Goal: Task Accomplishment & Management: Manage account settings

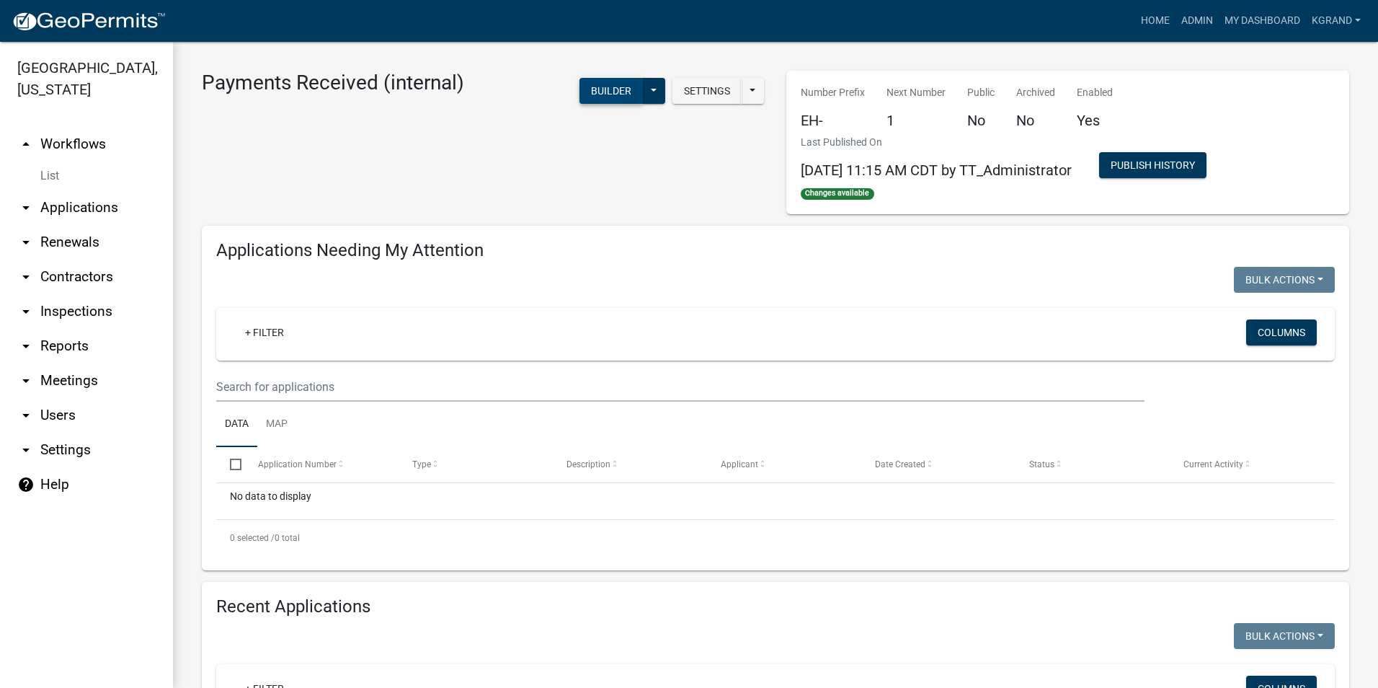
click at [583, 90] on button "Builder" at bounding box center [611, 91] width 63 height 26
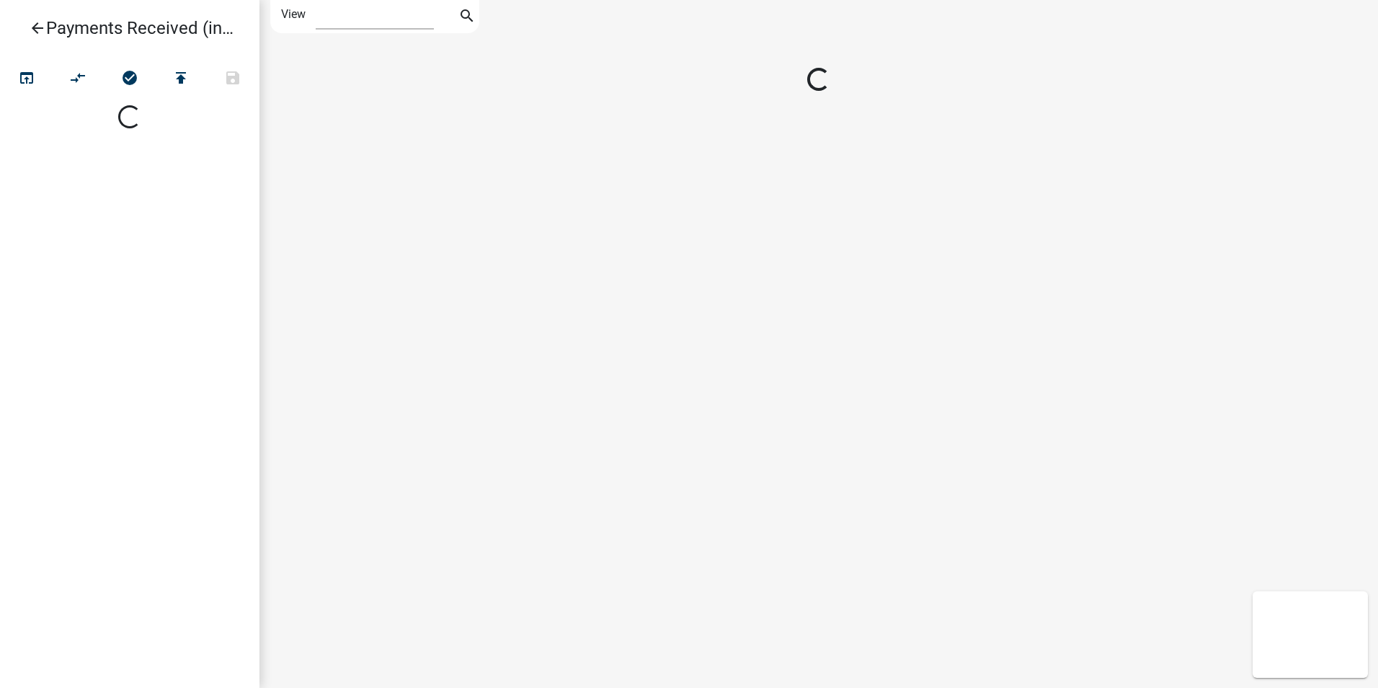
select select "1"
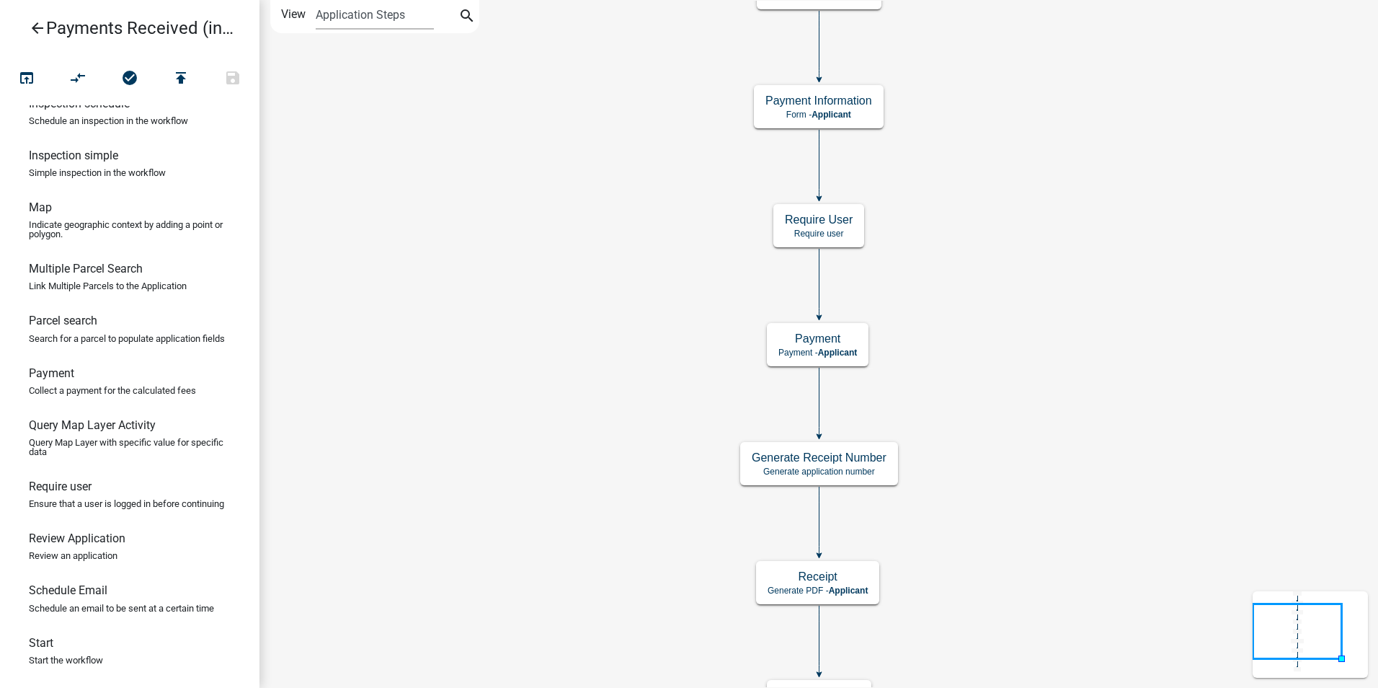
scroll to position [849, 0]
click at [32, 27] on icon "arrow_back" at bounding box center [37, 29] width 17 height 20
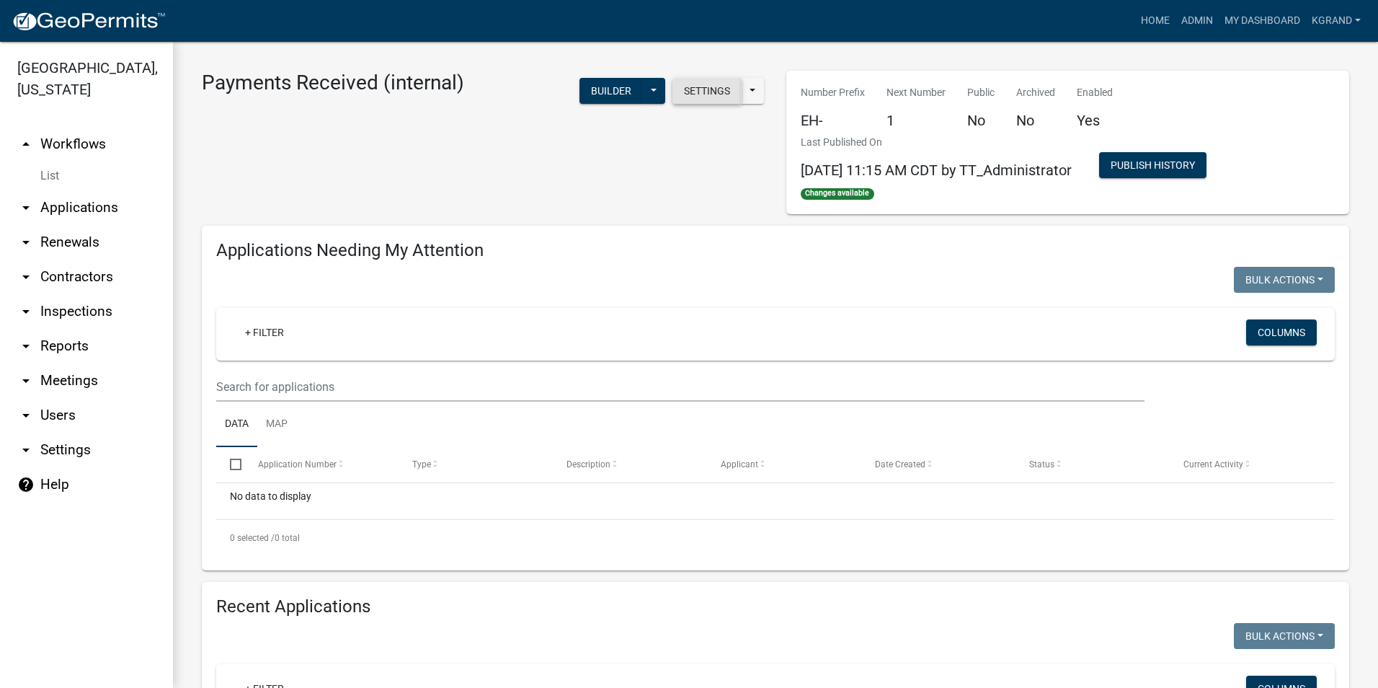
click at [712, 89] on button "Settings" at bounding box center [707, 91] width 69 height 26
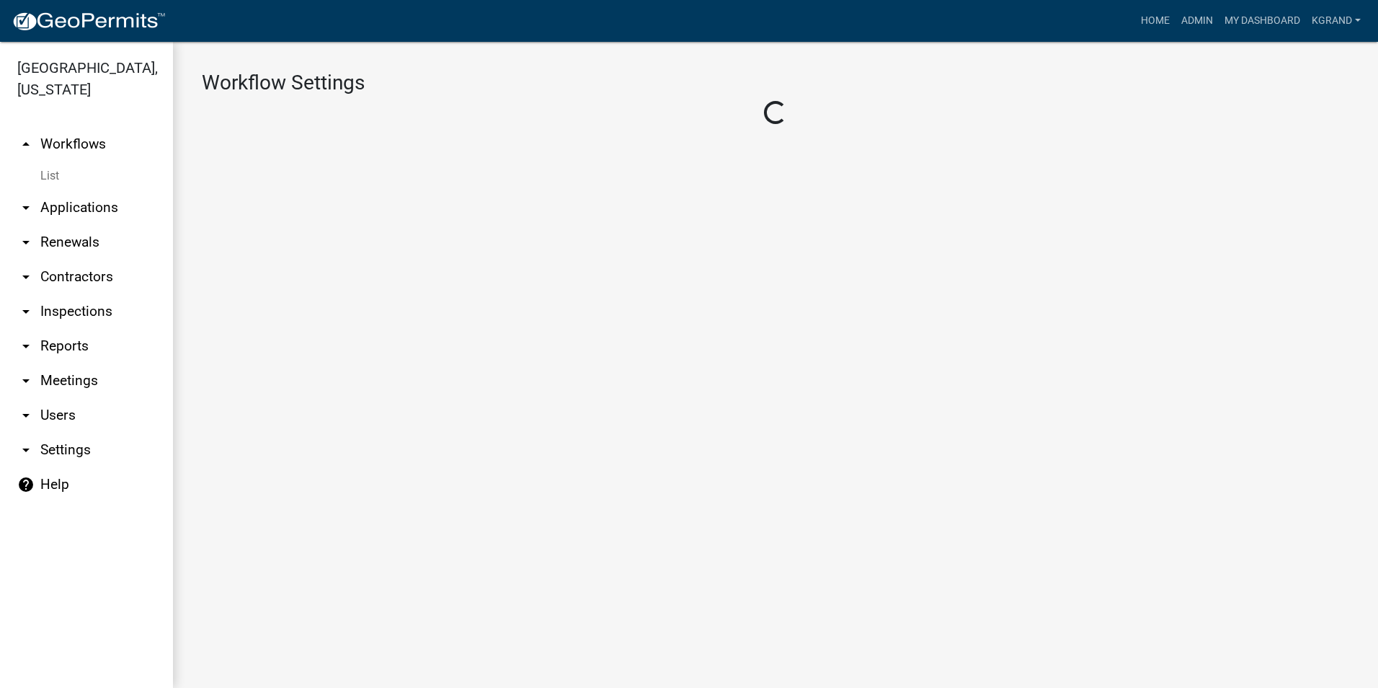
select select "7"
select select "1"
select select "da3e3e5f-670d-4329-b60c-5cc8a4b2b679"
select select "3"
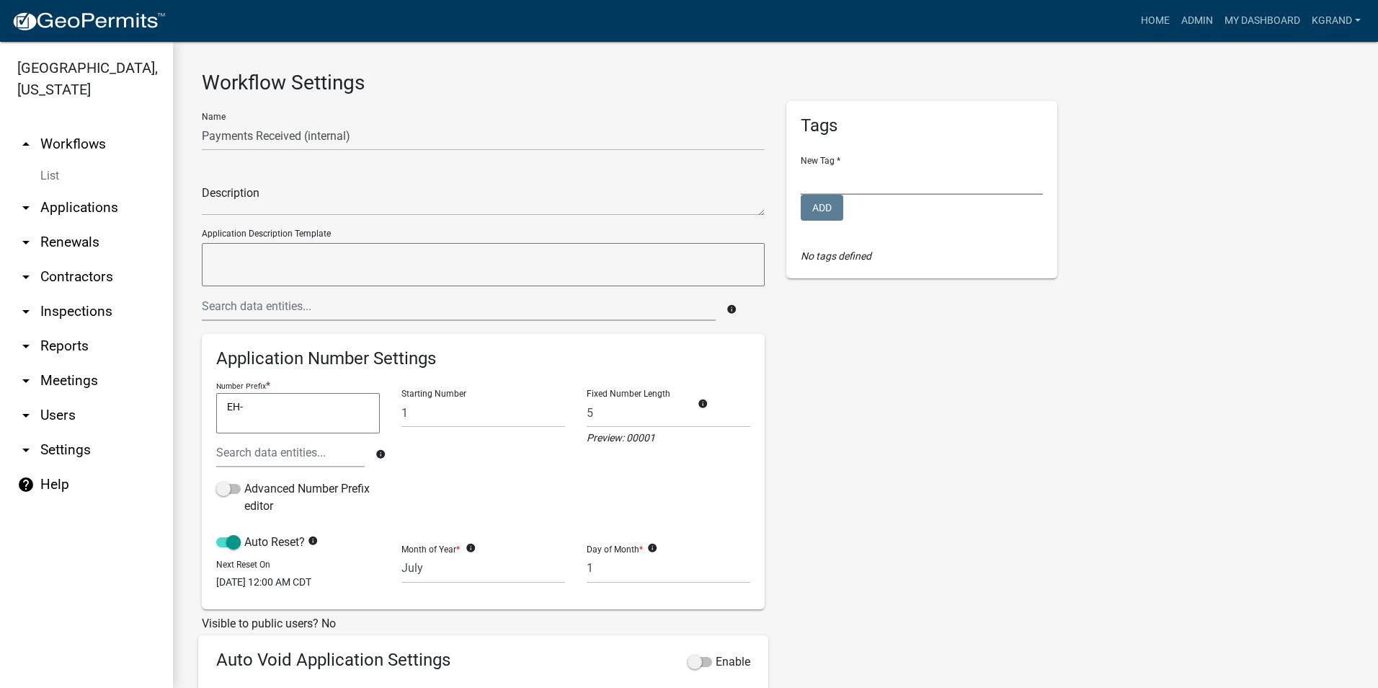
click at [862, 175] on select "Environmental Health Planning and Development" at bounding box center [922, 180] width 242 height 30
select select "d49f105d-a052-4727-94df-1d3fdbd12b94"
click at [801, 165] on select "Environmental Health Planning and Development" at bounding box center [922, 180] width 242 height 30
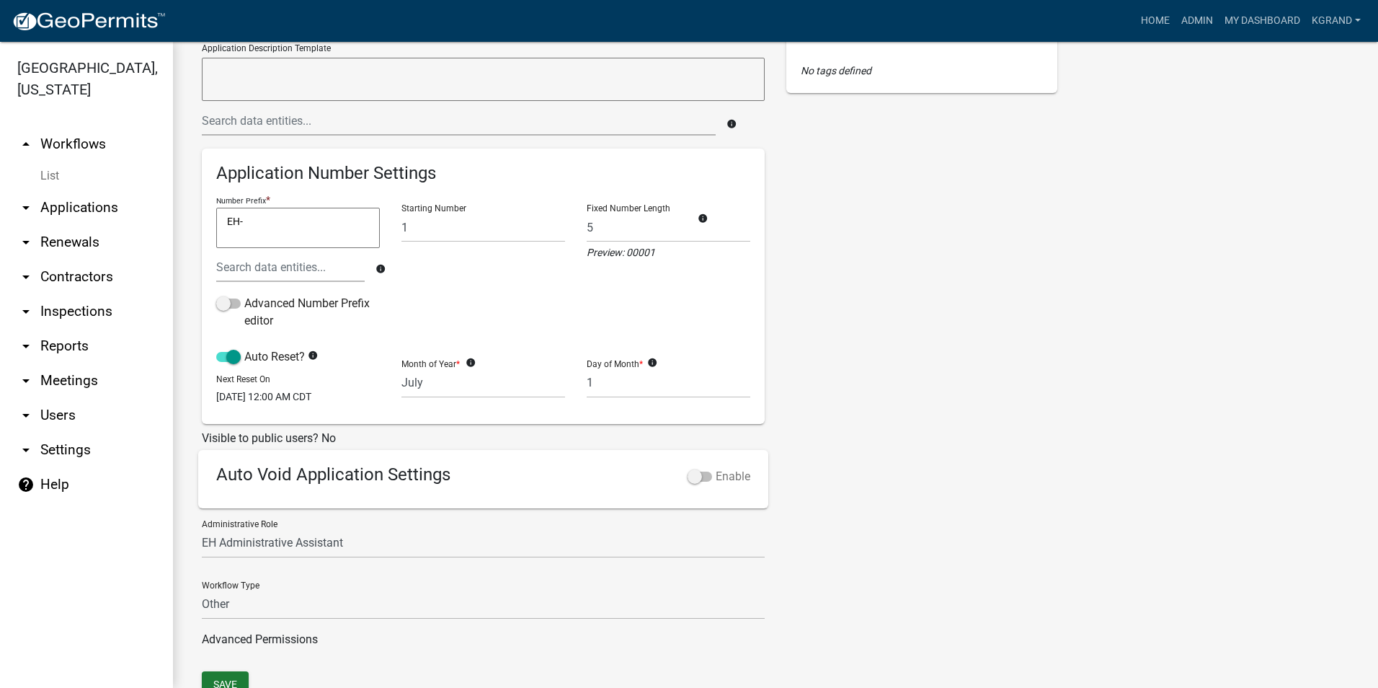
scroll to position [249, 0]
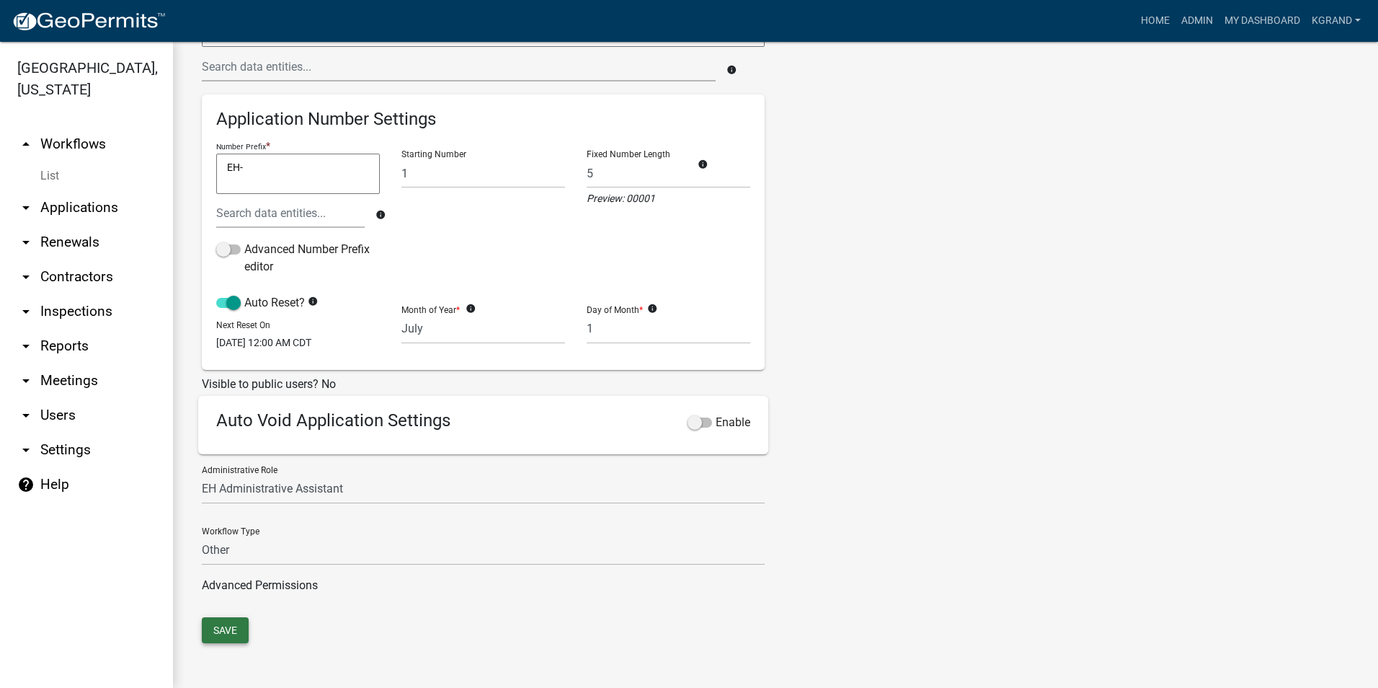
click at [225, 633] on button "Save" at bounding box center [225, 630] width 47 height 26
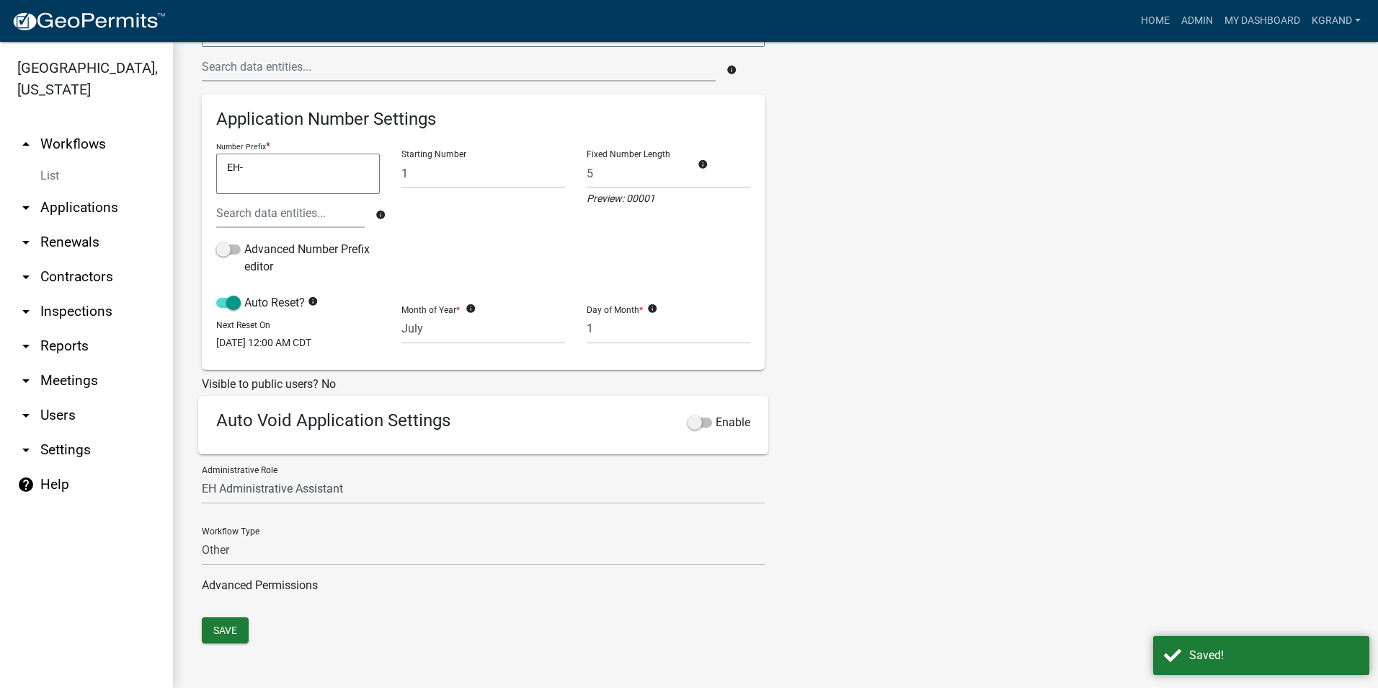
click at [919, 308] on div "Tags New Tag * Environmental Health Planning and Development Add No tags defined" at bounding box center [922, 240] width 293 height 756
click at [61, 398] on link "arrow_drop_down Users" at bounding box center [86, 415] width 173 height 35
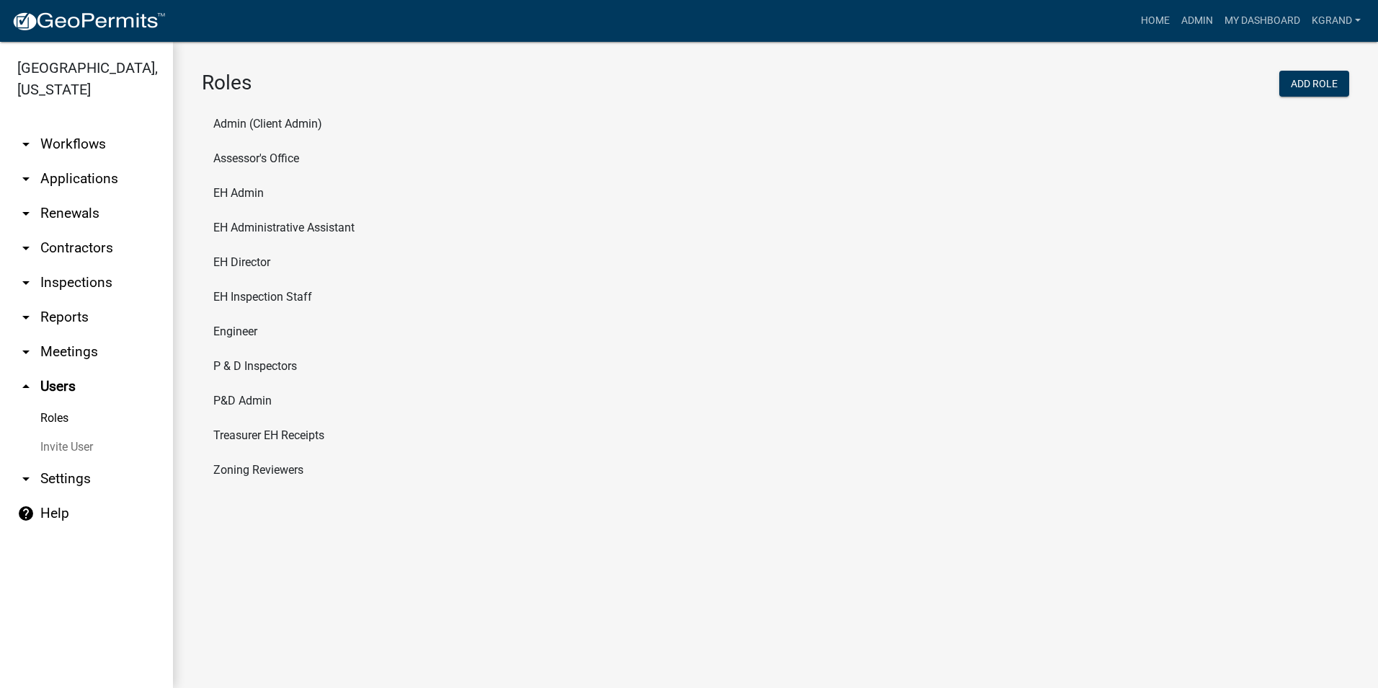
click at [253, 431] on li "Treasurer EH Receipts" at bounding box center [776, 435] width 1148 height 35
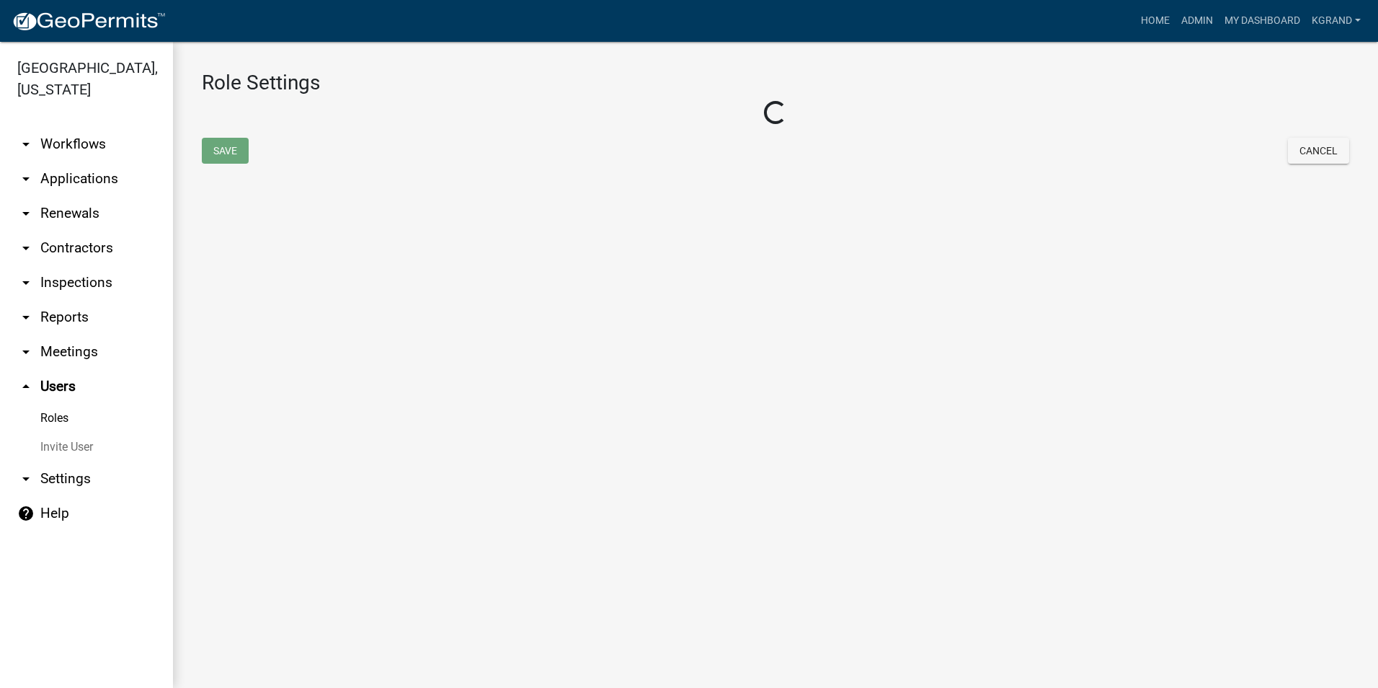
select select "3: orange"
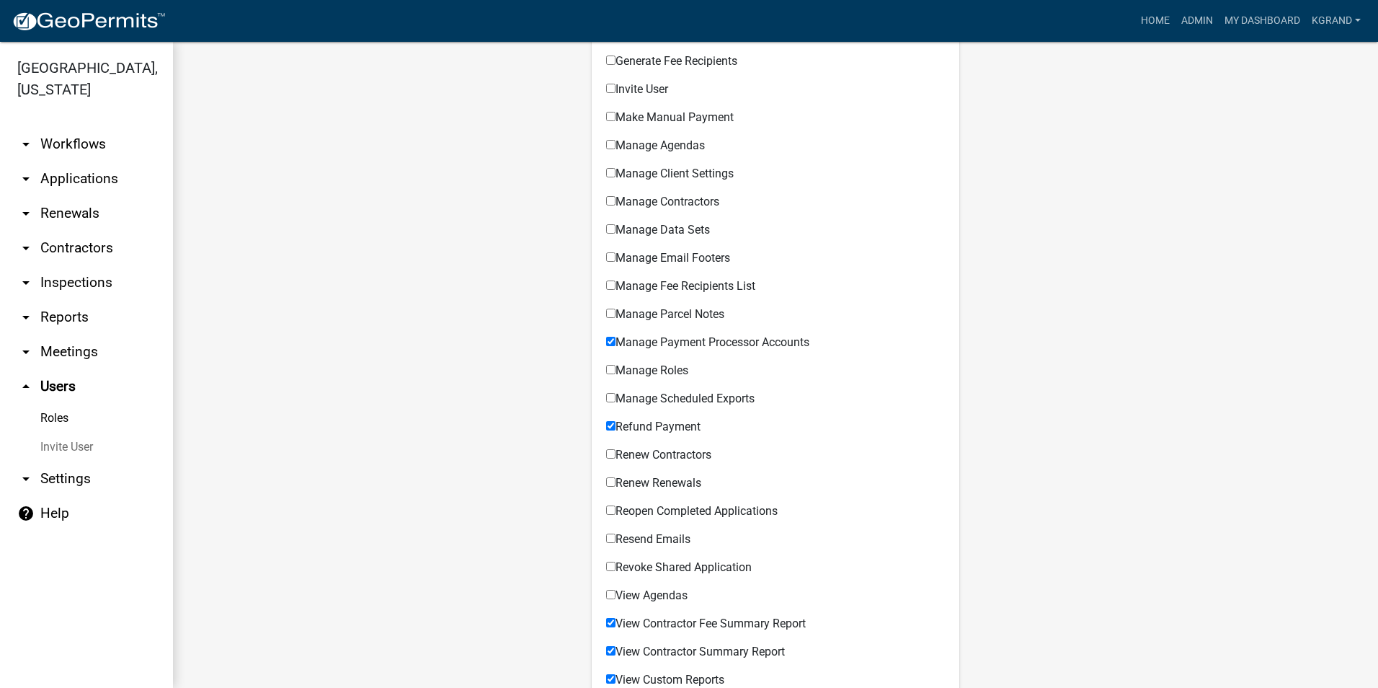
scroll to position [577, 0]
click at [606, 651] on input "View Contractor Summary Report" at bounding box center [610, 649] width 9 height 9
checkbox input "false"
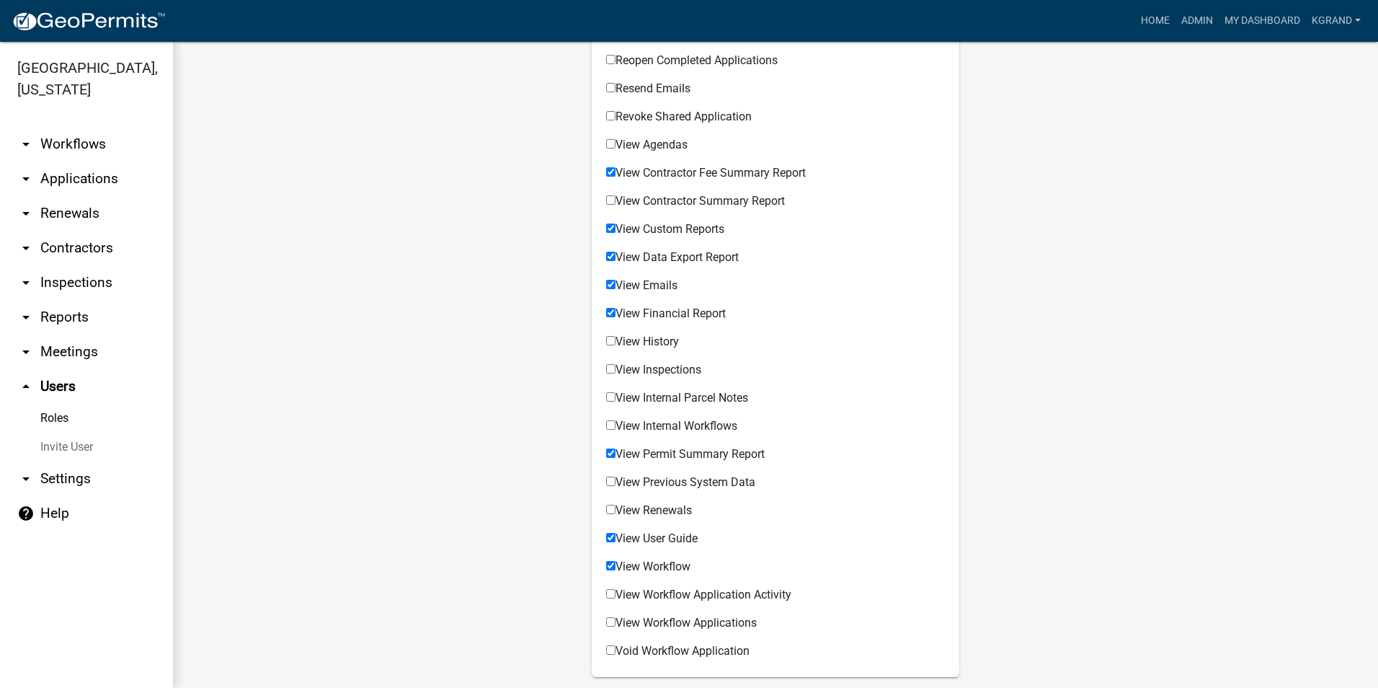
scroll to position [1081, 0]
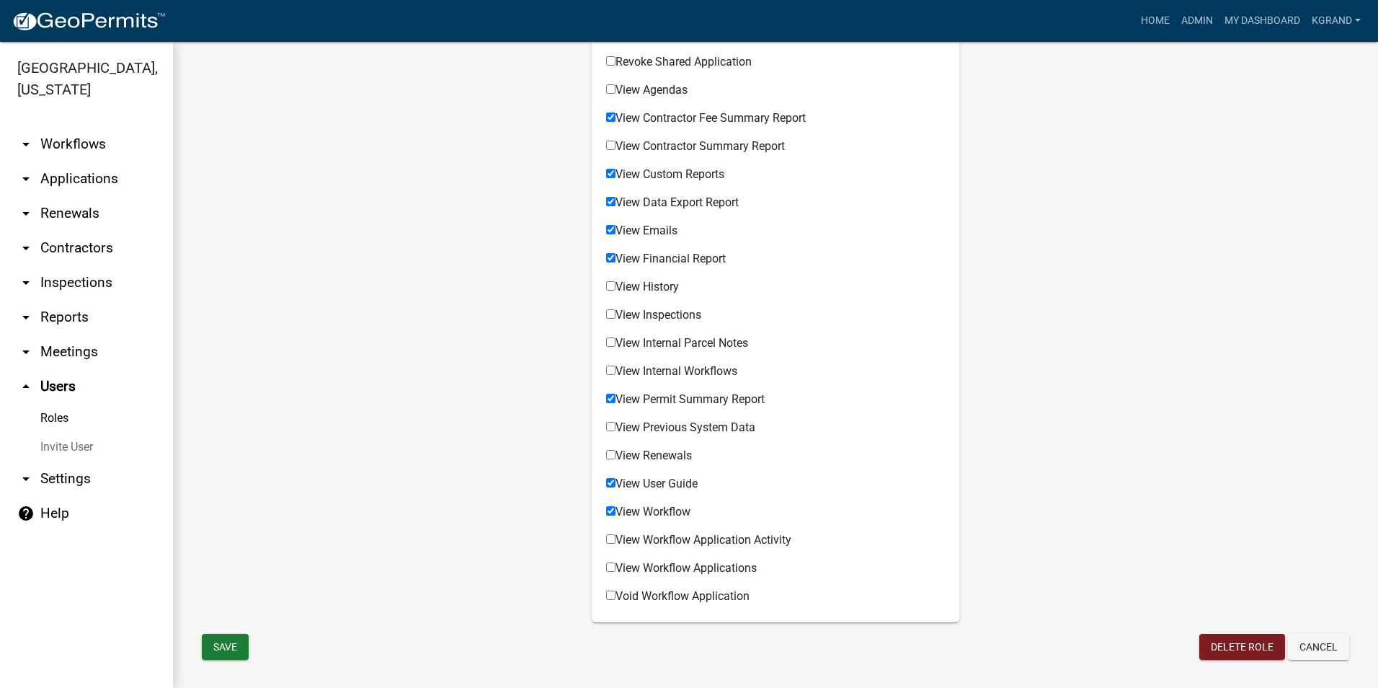
click at [609, 339] on input "View Internal Parcel Notes" at bounding box center [610, 341] width 9 height 9
checkbox input "true"
click at [609, 423] on input "View Previous System Data" at bounding box center [610, 426] width 9 height 9
checkbox input "true"
click at [606, 541] on input "View Workflow Application Activity" at bounding box center [610, 538] width 9 height 9
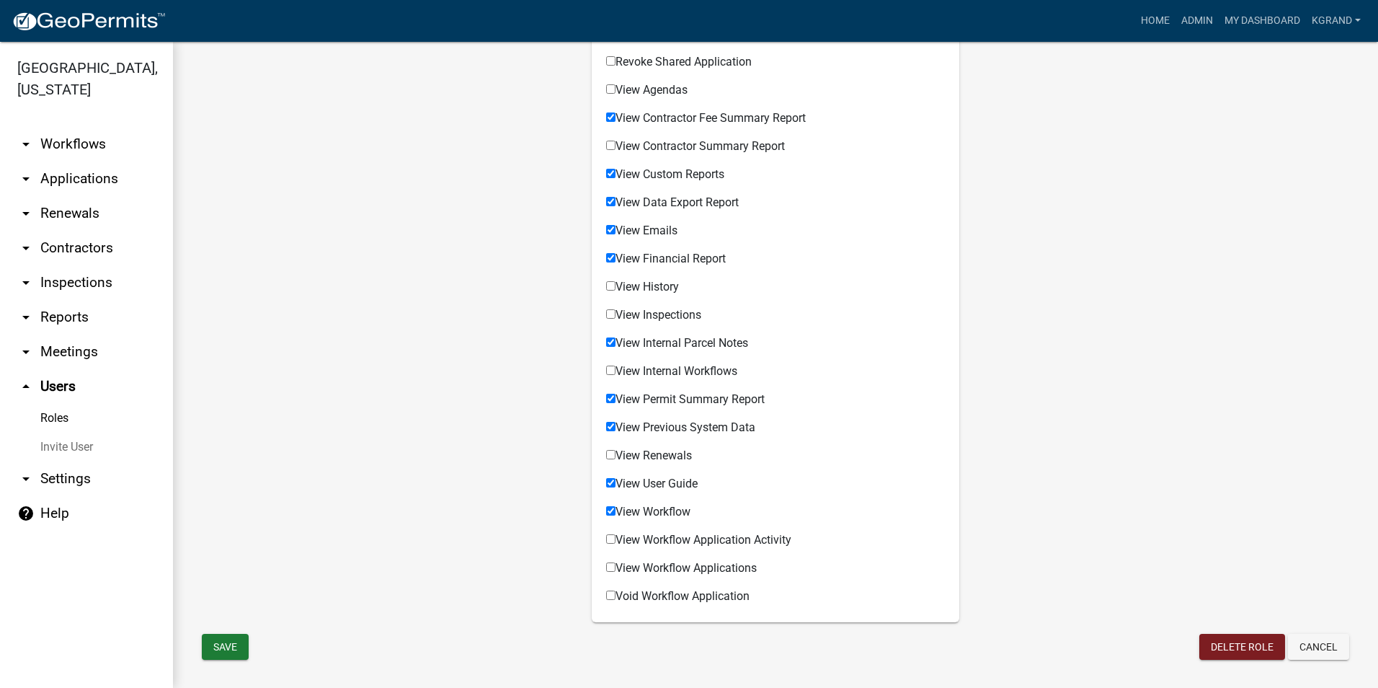
checkbox input "true"
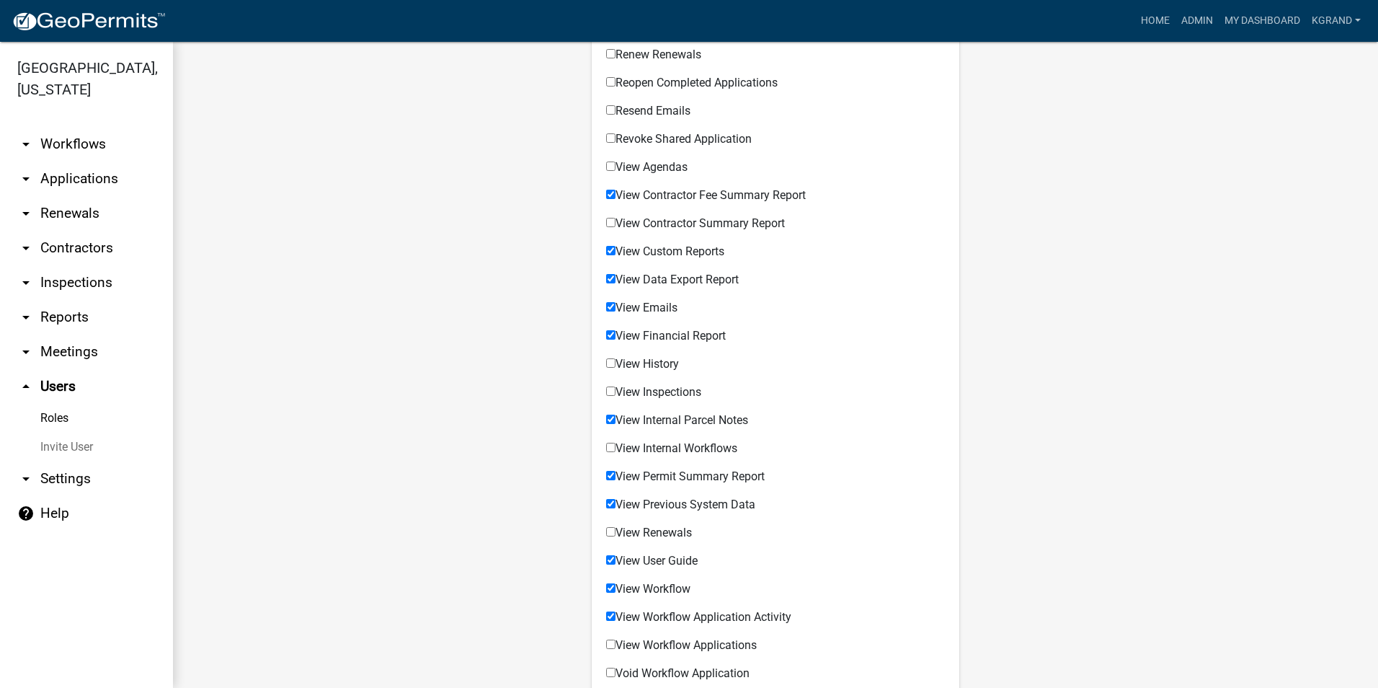
scroll to position [1099, 0]
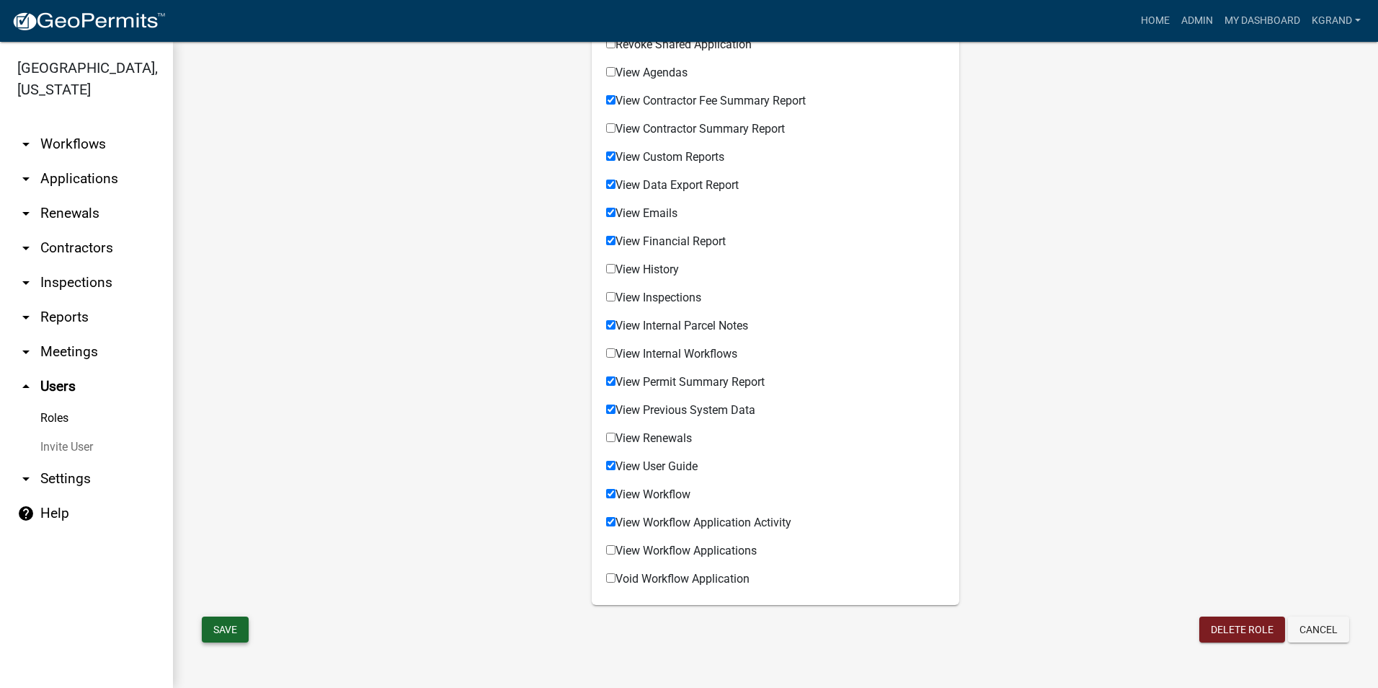
click at [234, 628] on button "Save" at bounding box center [225, 629] width 47 height 26
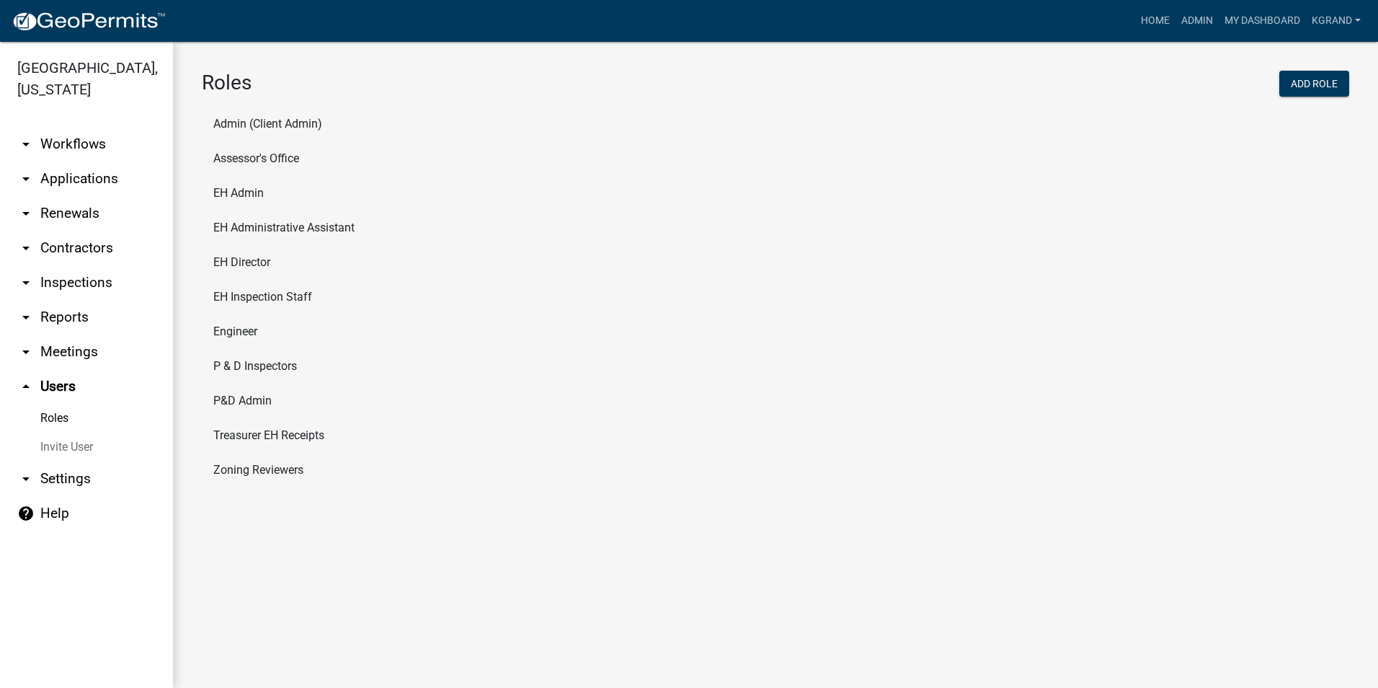
click at [224, 434] on li "Treasurer EH Receipts" at bounding box center [776, 435] width 1148 height 35
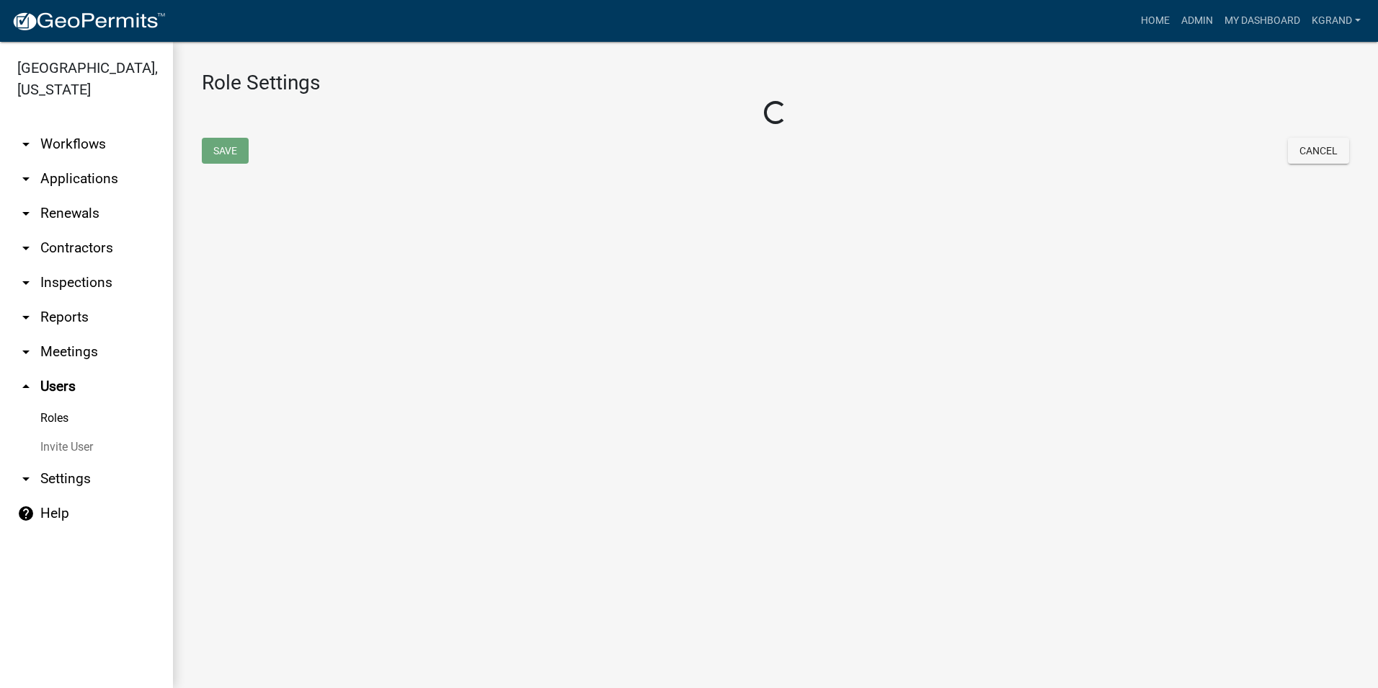
select select "3: orange"
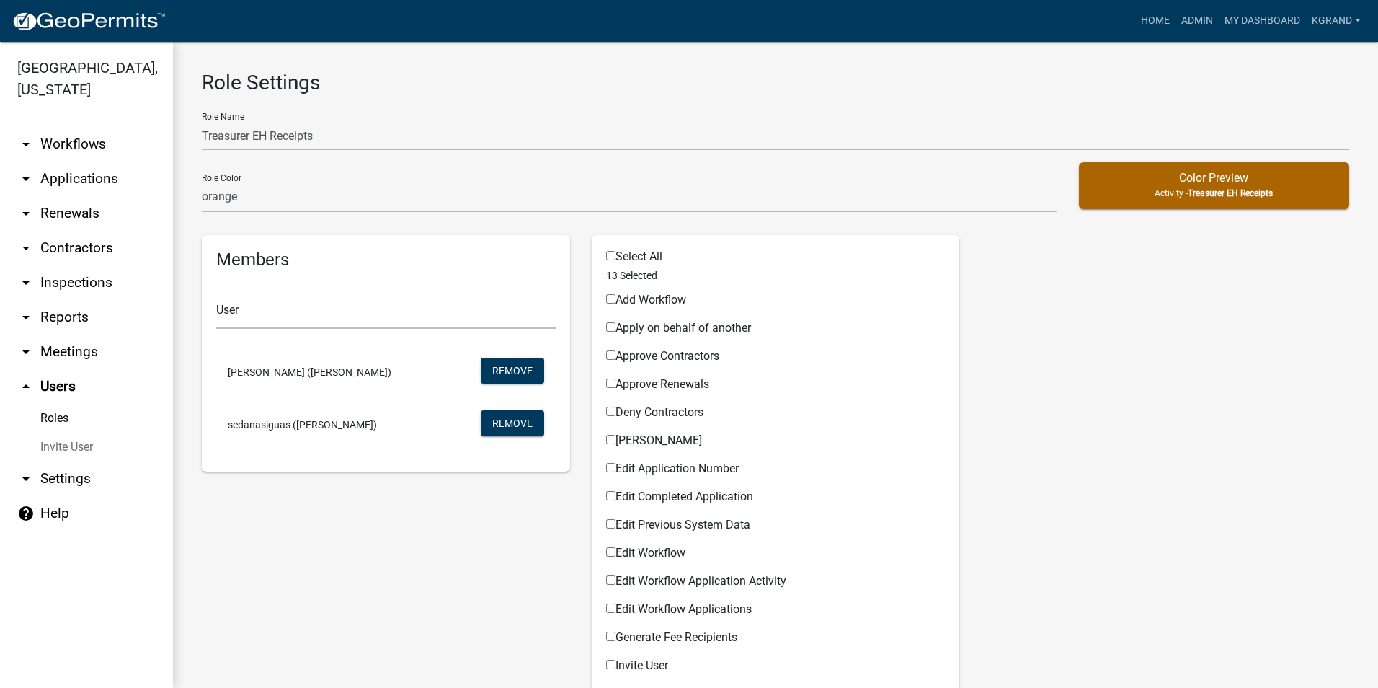
click at [55, 127] on link "arrow_drop_down Workflows" at bounding box center [86, 144] width 173 height 35
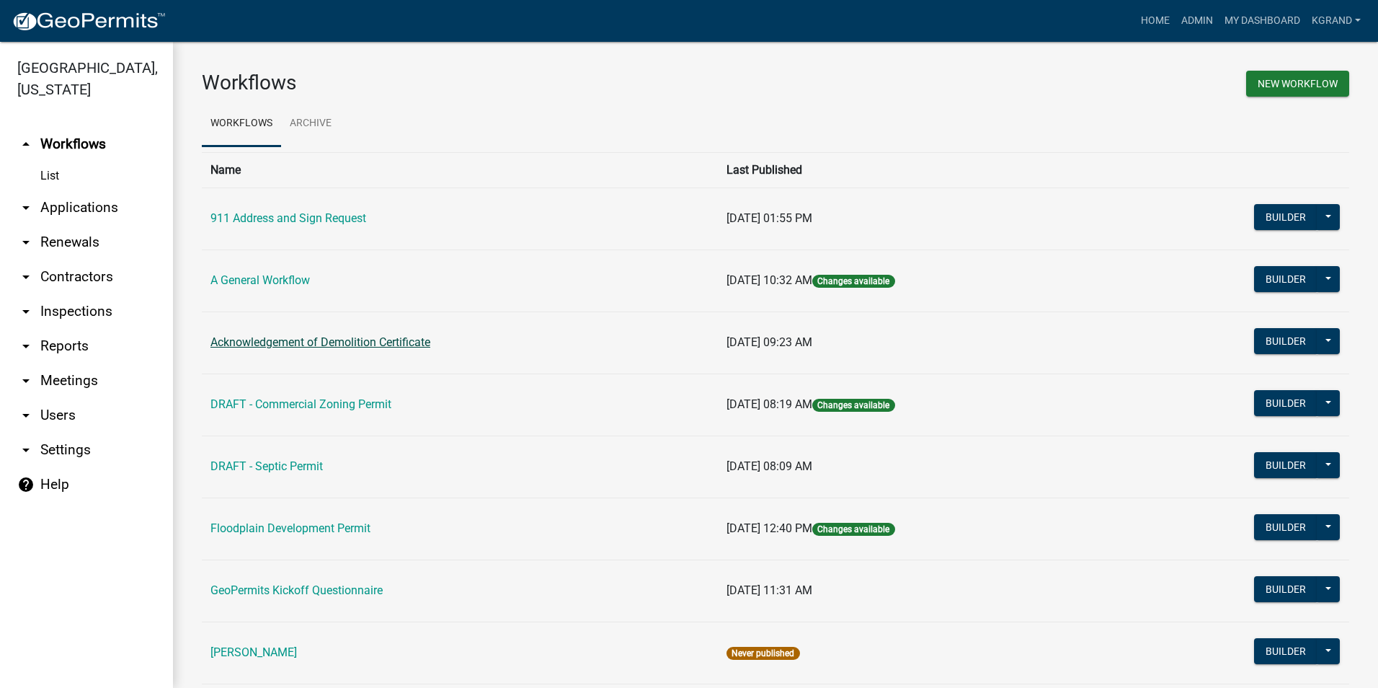
click at [246, 346] on link "Acknowledgement of Demolition Certificate" at bounding box center [321, 342] width 220 height 14
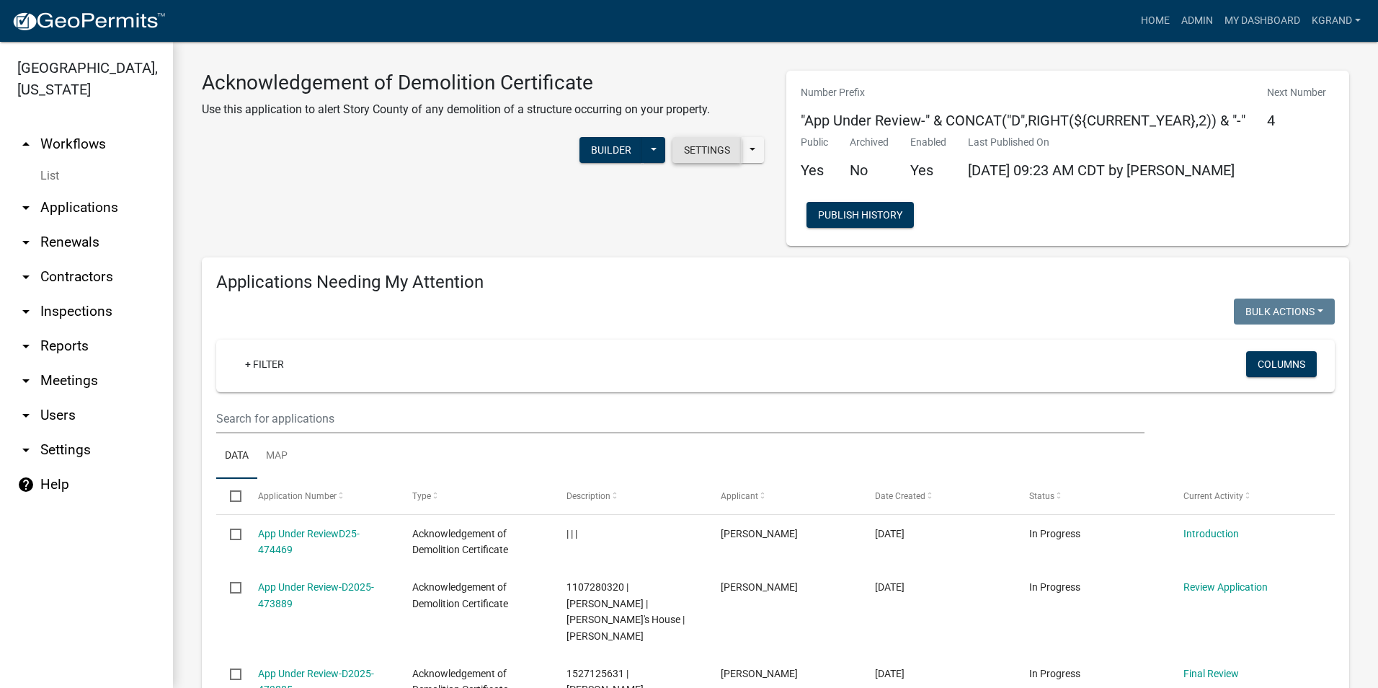
click at [686, 143] on button "Settings" at bounding box center [707, 150] width 69 height 26
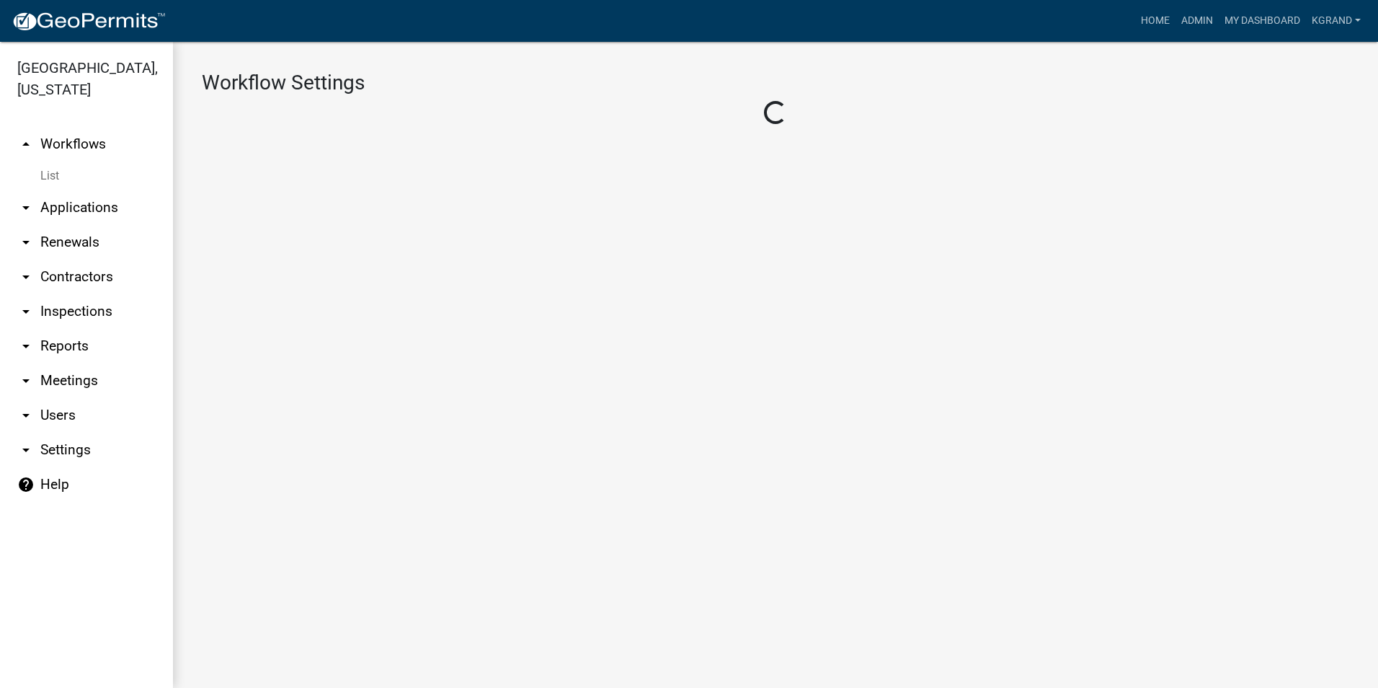
select select "1"
select select "3"
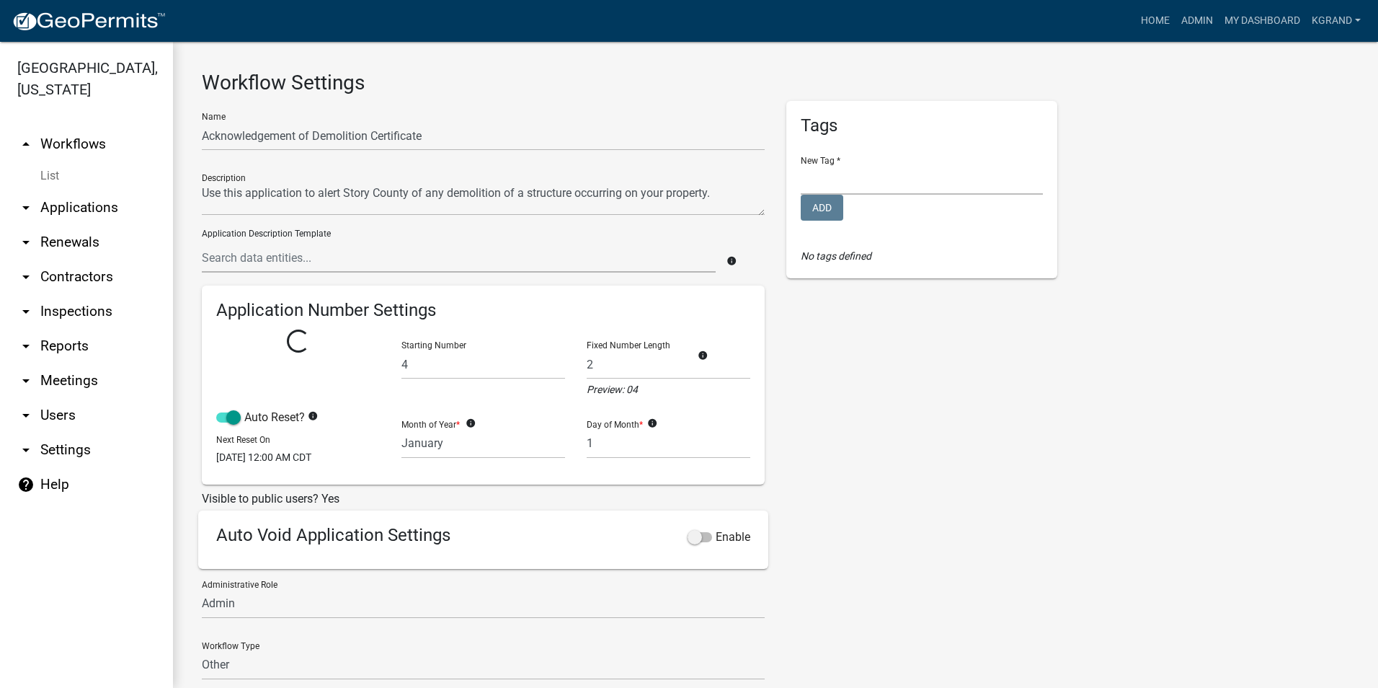
select select
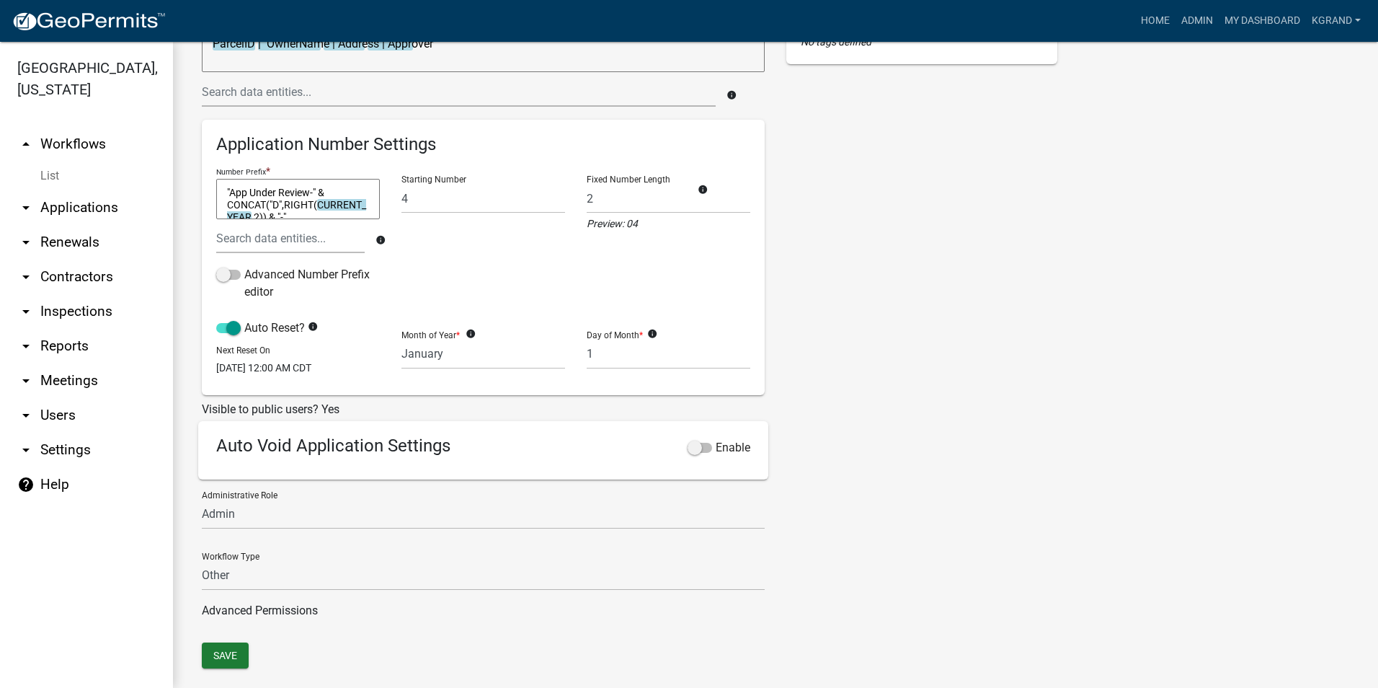
scroll to position [249, 0]
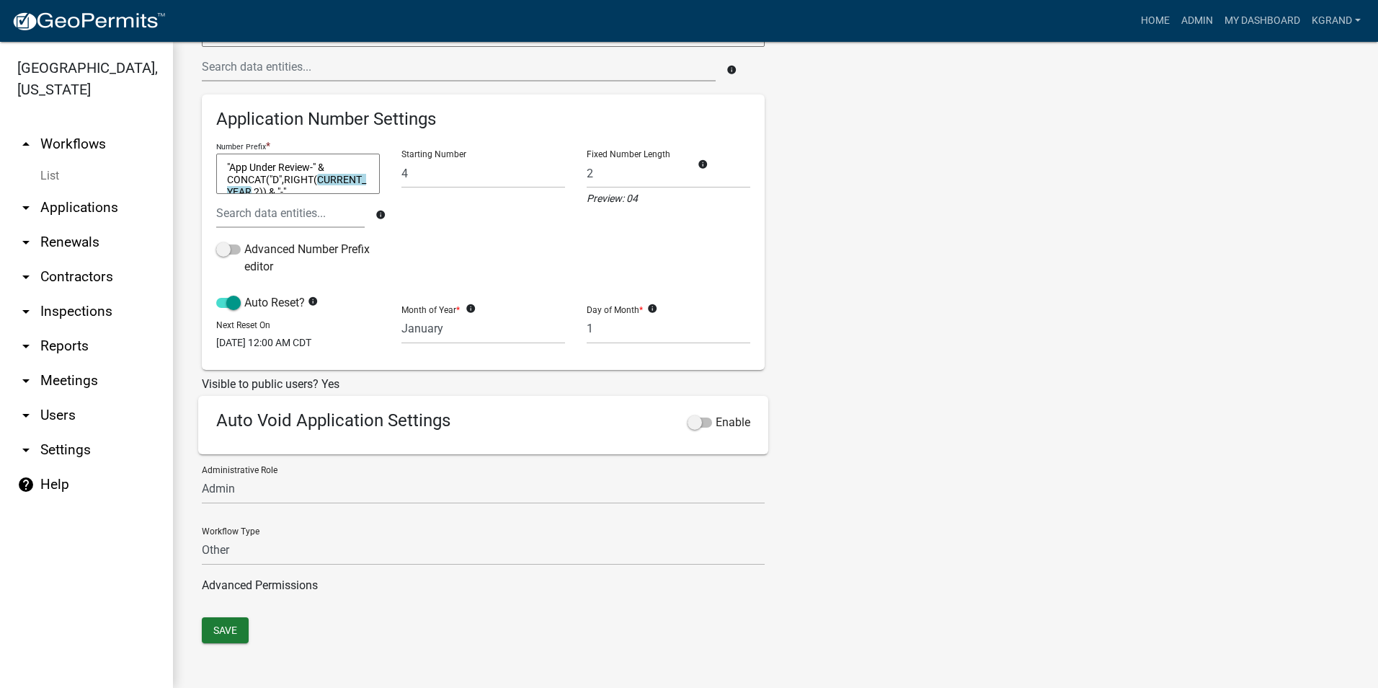
click at [278, 587] on link "Advanced Permissions" at bounding box center [260, 585] width 116 height 14
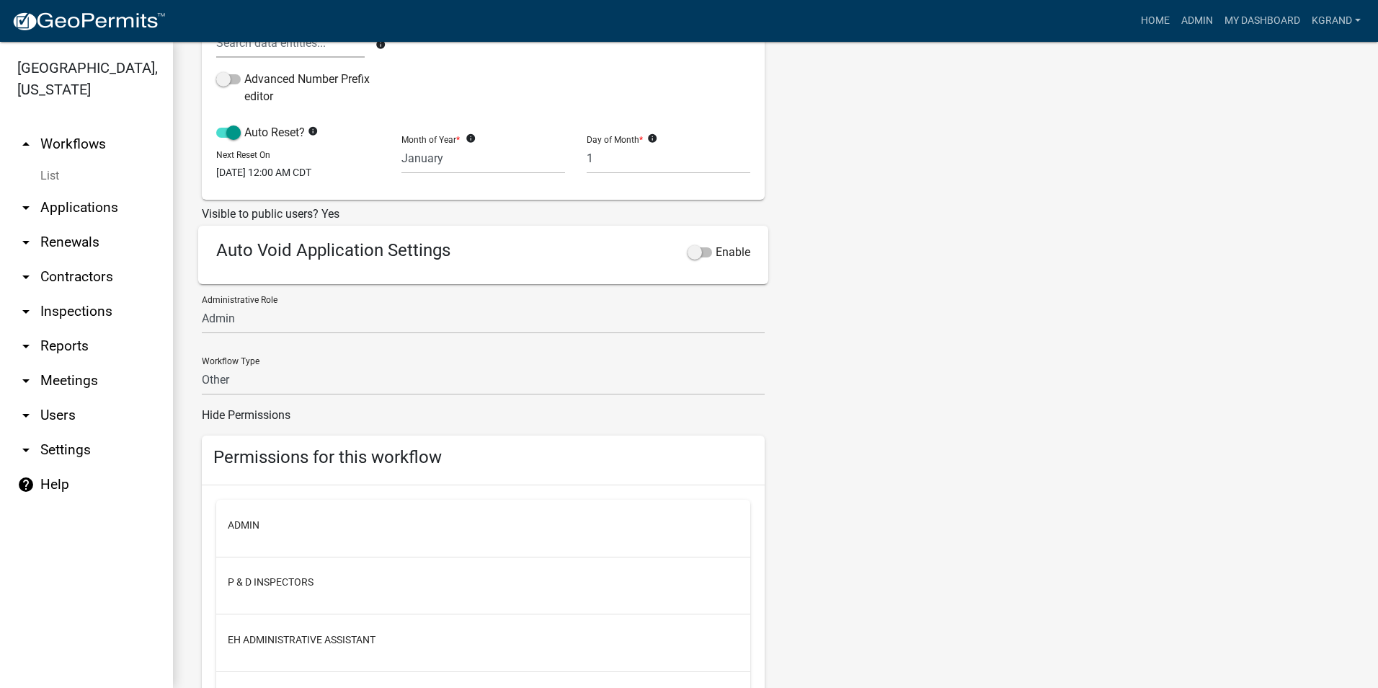
scroll to position [433, 0]
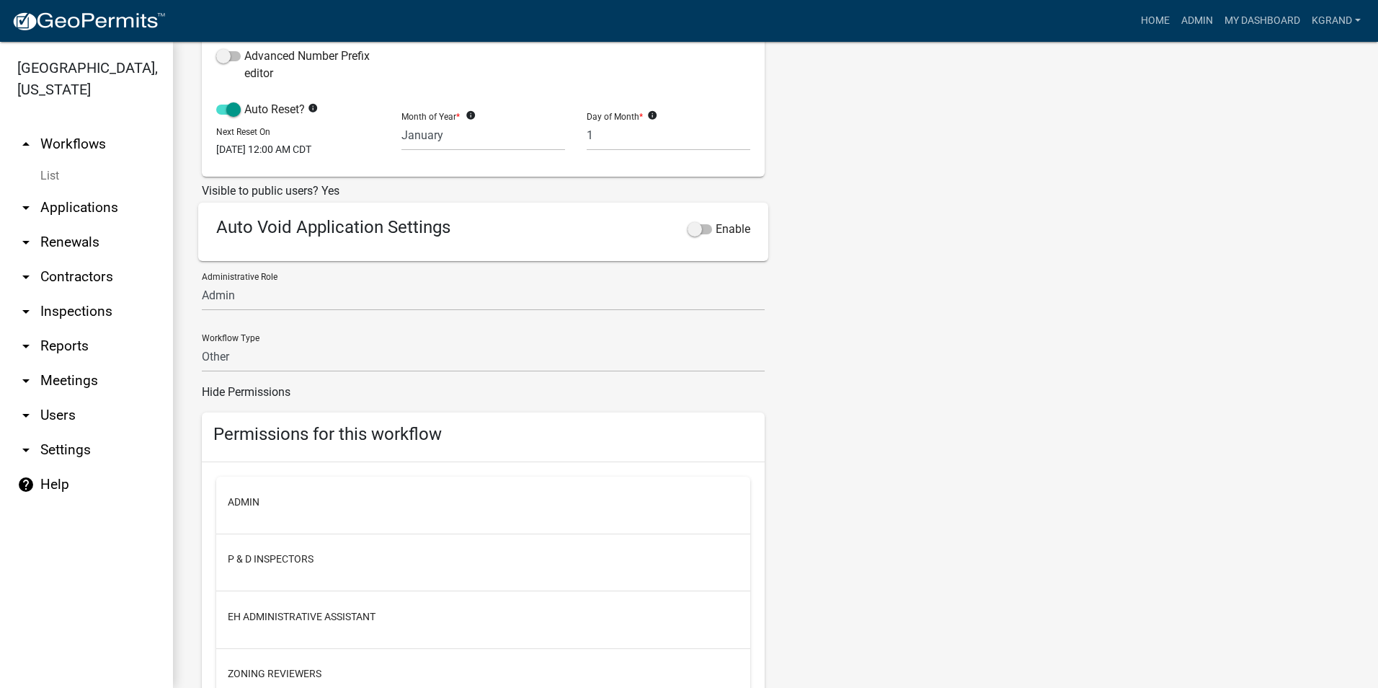
click at [228, 398] on link "Hide Permissions" at bounding box center [246, 392] width 89 height 14
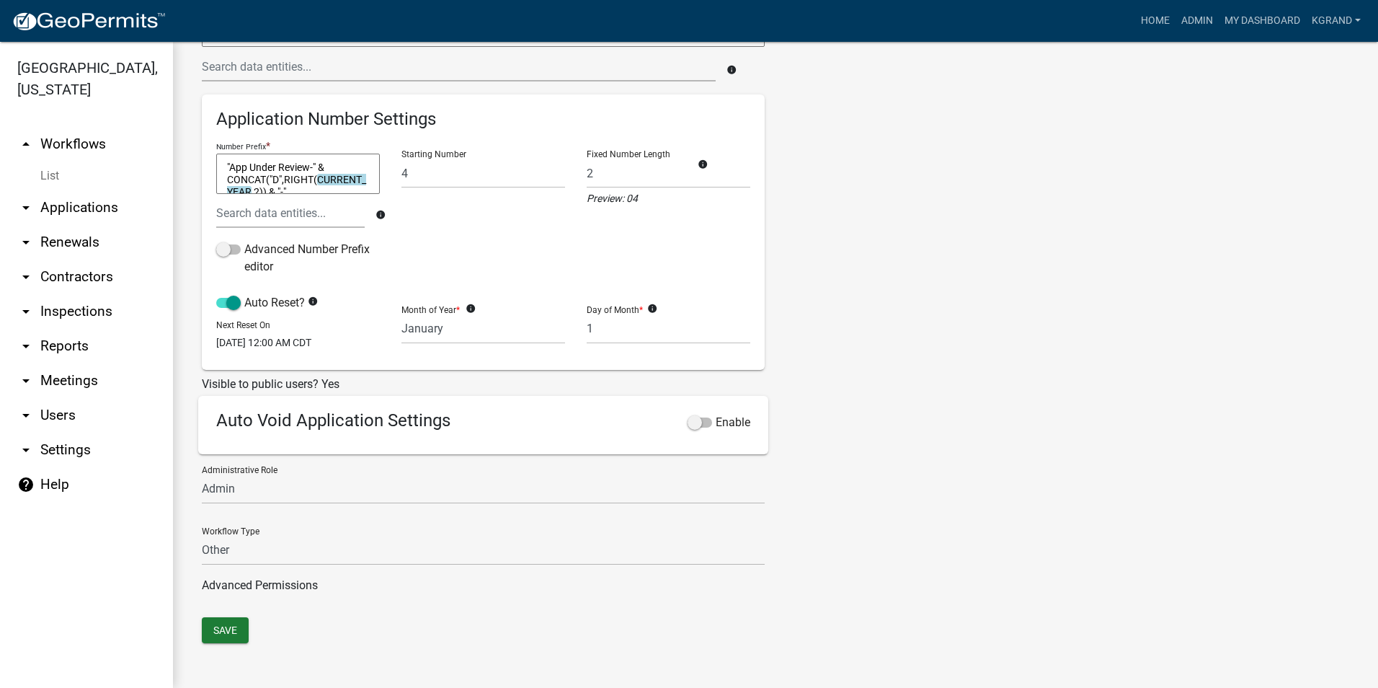
click at [51, 433] on link "arrow_drop_down Settings" at bounding box center [86, 450] width 173 height 35
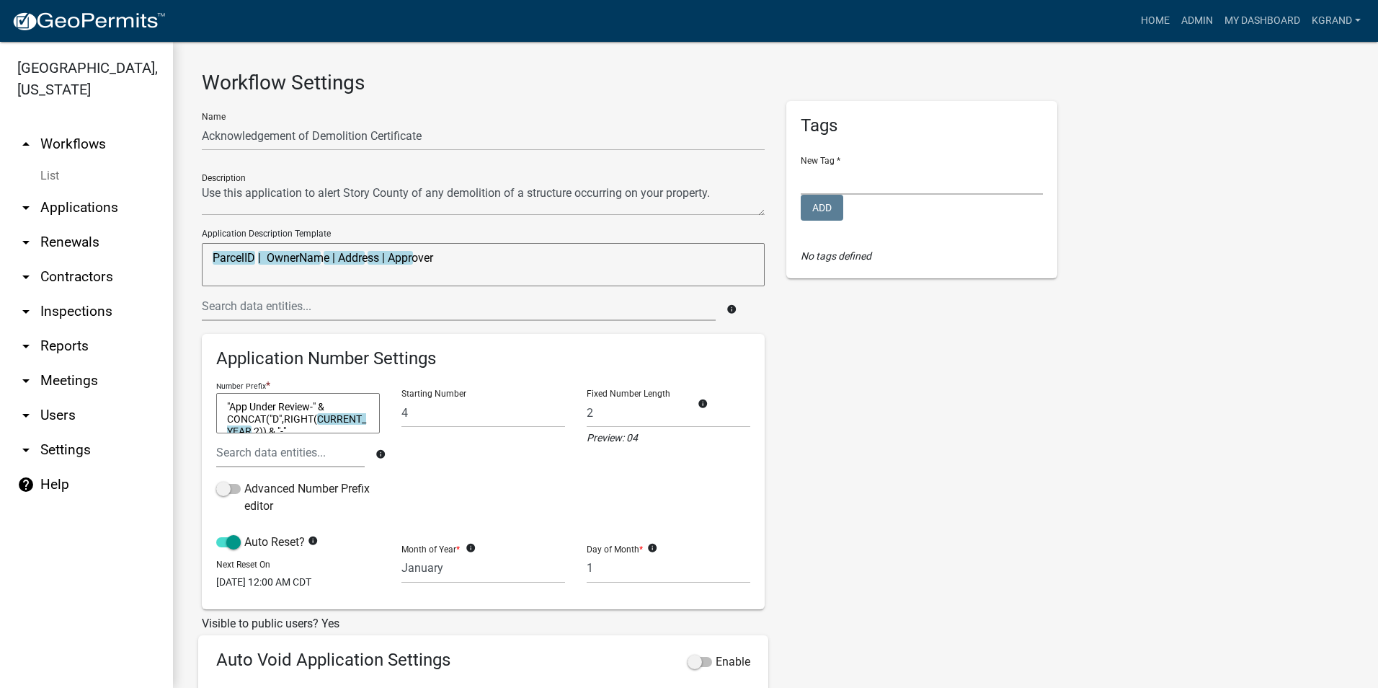
select select "IA"
select select "Central Standard Time"
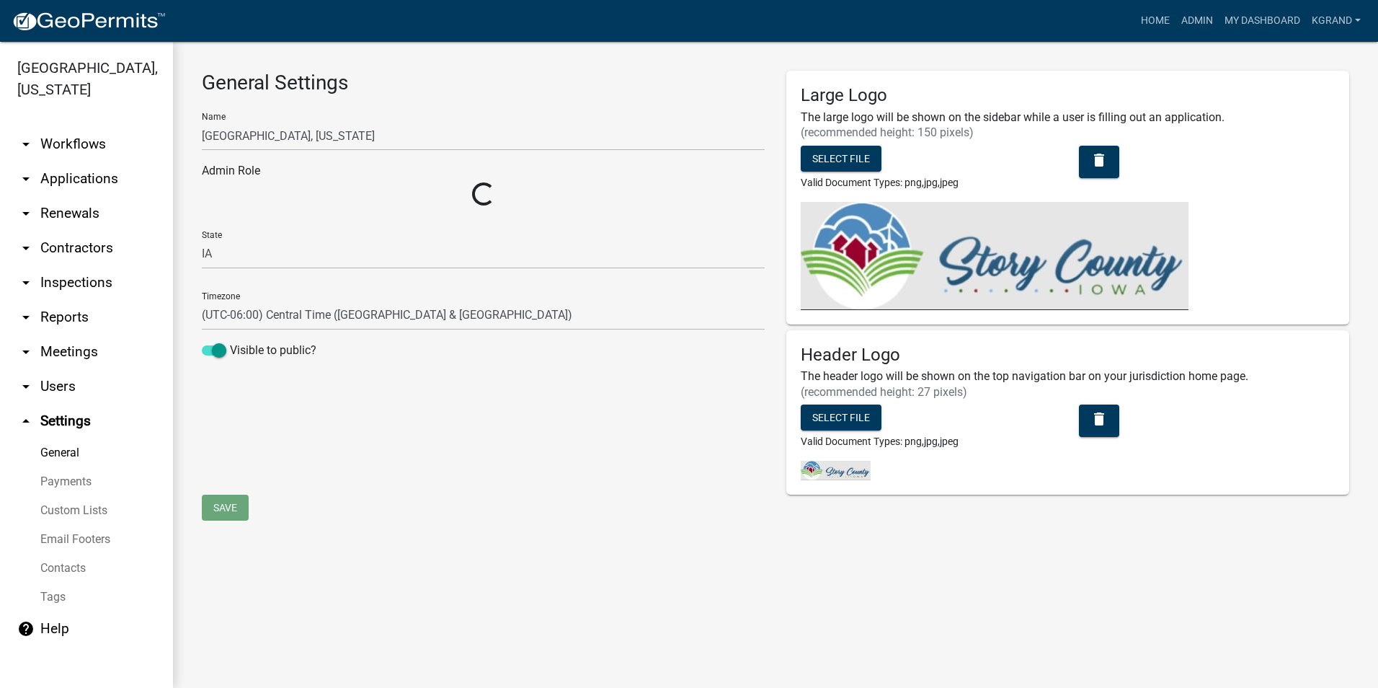
select select "03540cc7-cae6-4ec5-9df4-19164d3ec826"
click at [285, 471] on div "General Settings Name [GEOGRAPHIC_DATA], [US_STATE] Admin Role Admin EH Adminis…" at bounding box center [483, 282] width 585 height 423
